Goal: Find specific page/section: Find specific page/section

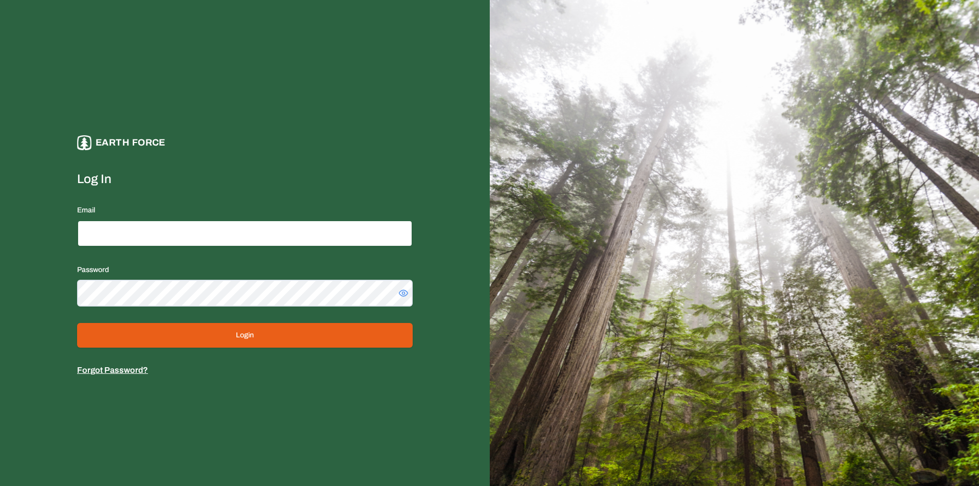
type input "**********"
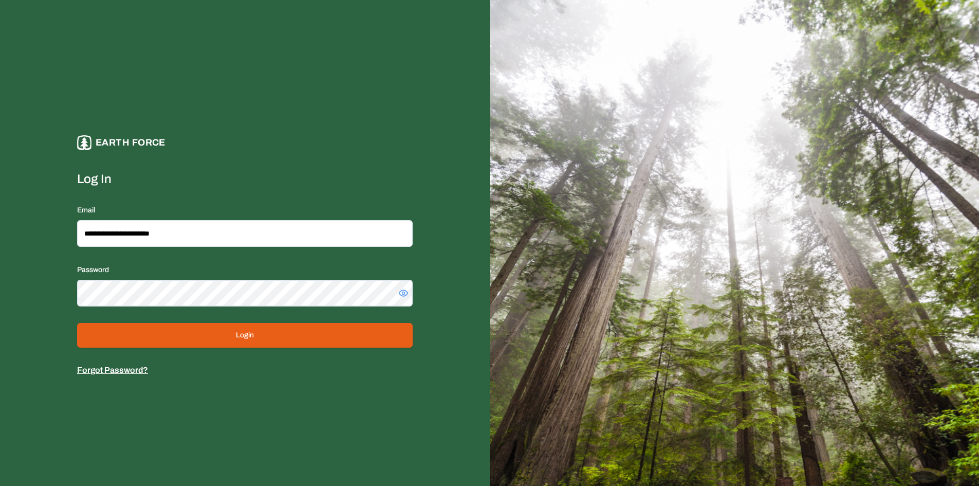
click at [243, 328] on button "Login" at bounding box center [245, 335] width 336 height 25
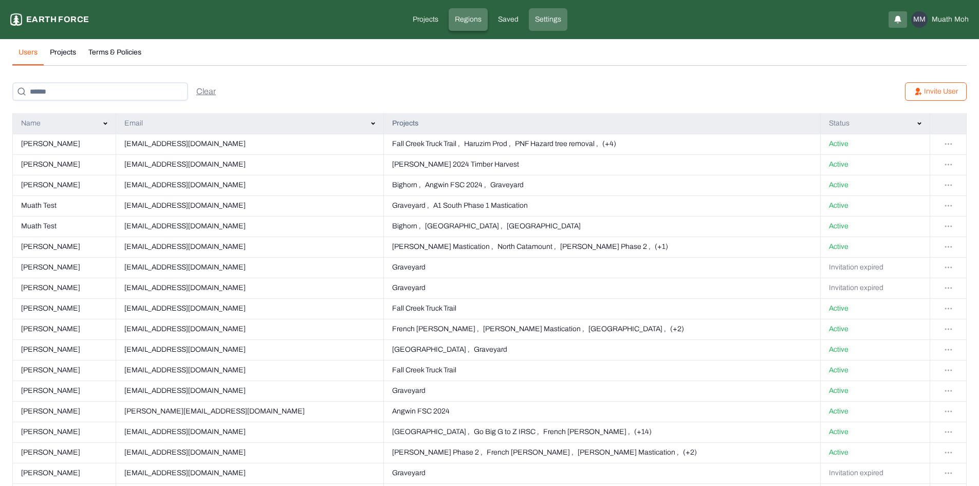
click at [466, 14] on link "Regions" at bounding box center [468, 19] width 39 height 23
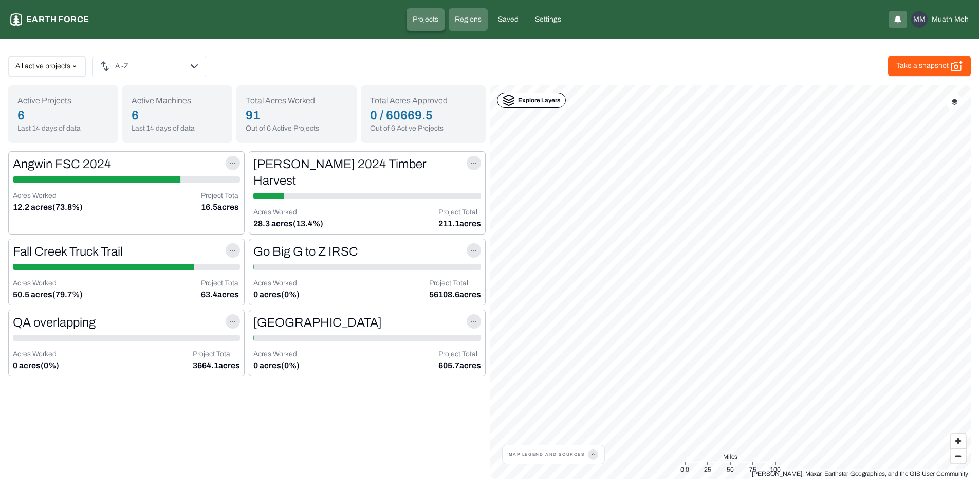
click at [428, 21] on p "Projects" at bounding box center [426, 19] width 26 height 10
